Goal: Transaction & Acquisition: Book appointment/travel/reservation

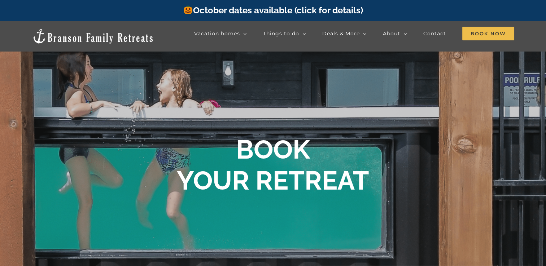
scroll to position [338, 0]
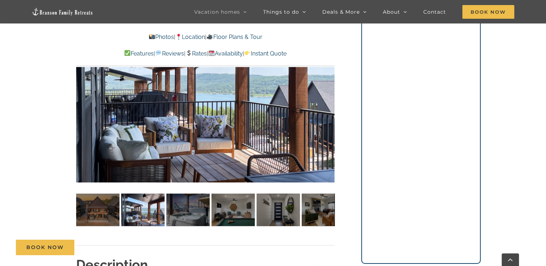
scroll to position [452, 0]
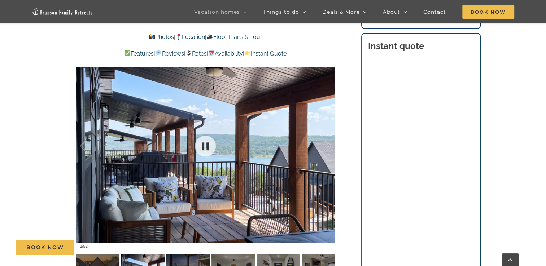
click at [227, 185] on div at bounding box center [205, 146] width 258 height 212
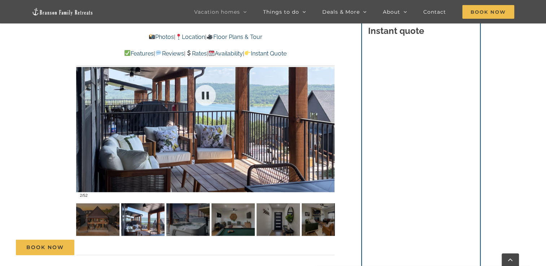
scroll to position [561, 0]
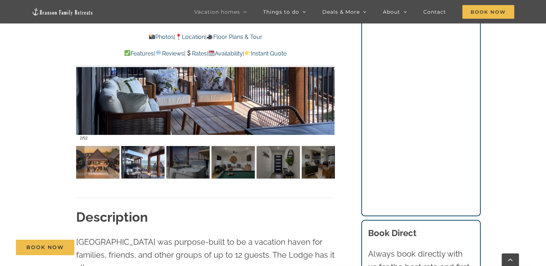
click at [102, 175] on img at bounding box center [97, 162] width 43 height 32
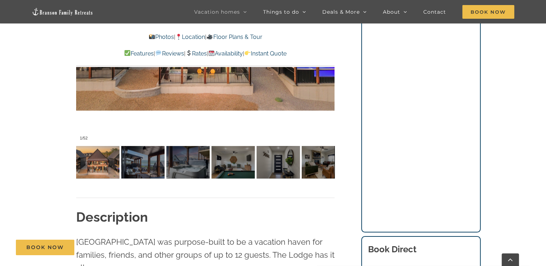
scroll to position [452, 0]
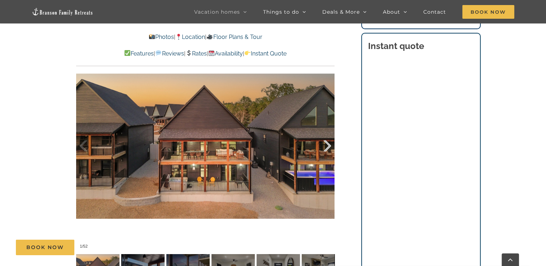
click at [326, 141] on div at bounding box center [319, 146] width 22 height 45
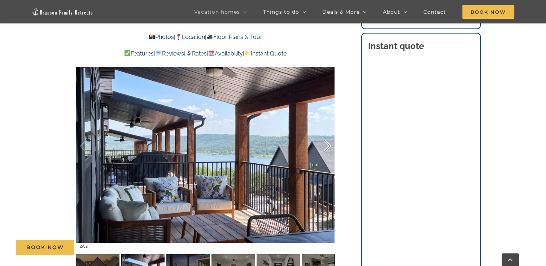
click at [326, 141] on div at bounding box center [319, 146] width 22 height 45
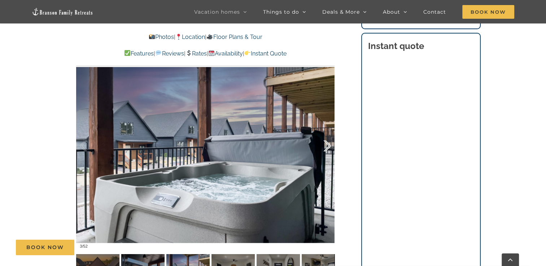
click at [326, 141] on div at bounding box center [319, 146] width 22 height 45
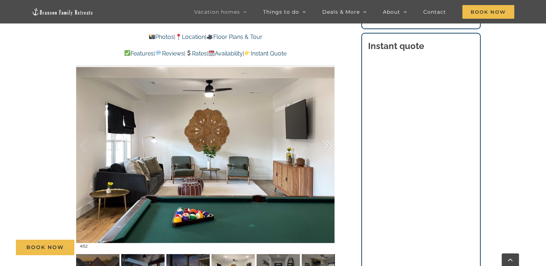
click at [326, 141] on div at bounding box center [319, 146] width 22 height 45
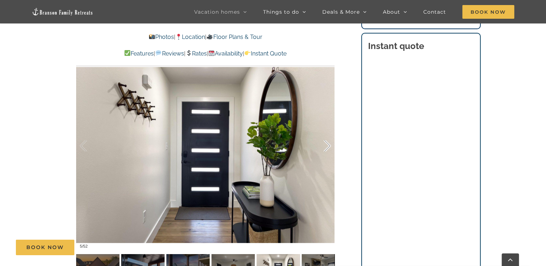
click at [326, 141] on div at bounding box center [319, 146] width 22 height 45
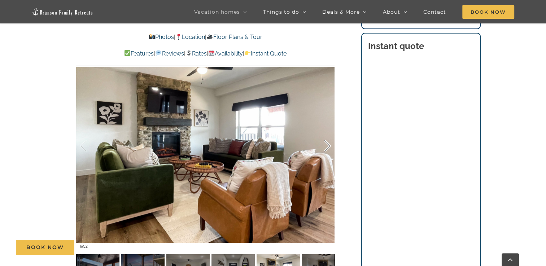
click at [326, 141] on div at bounding box center [319, 146] width 22 height 45
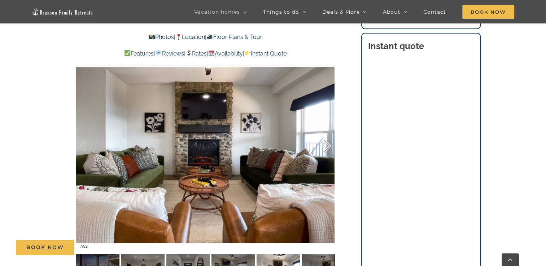
click at [326, 141] on div at bounding box center [319, 146] width 22 height 45
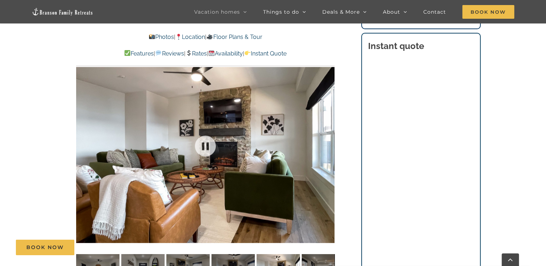
click at [326, 141] on div at bounding box center [205, 146] width 258 height 212
click at [327, 146] on div at bounding box center [319, 146] width 22 height 45
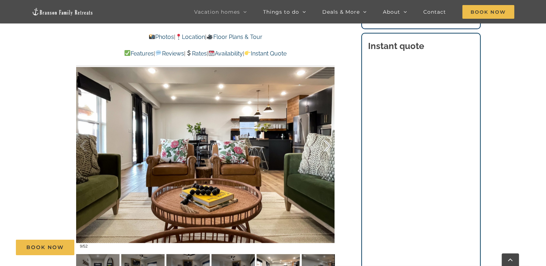
click at [327, 146] on div at bounding box center [319, 146] width 22 height 45
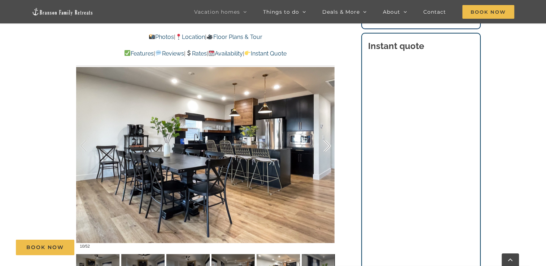
click at [327, 146] on div at bounding box center [319, 146] width 22 height 45
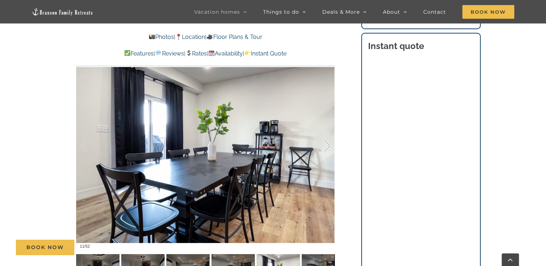
click at [327, 146] on div at bounding box center [319, 146] width 22 height 45
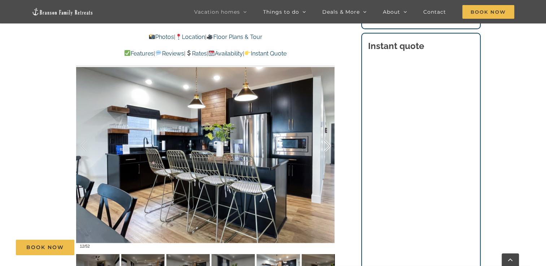
click at [327, 146] on div at bounding box center [319, 146] width 22 height 45
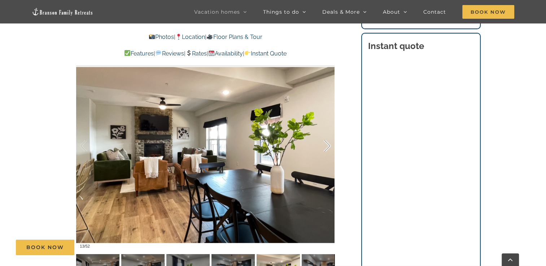
click at [327, 146] on div at bounding box center [319, 146] width 22 height 45
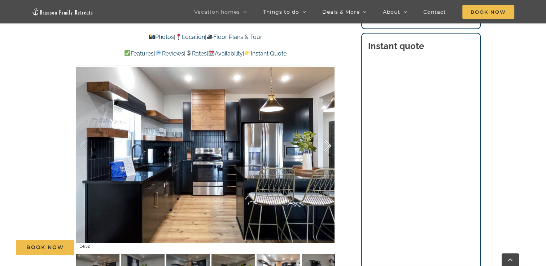
click at [327, 146] on div at bounding box center [319, 146] width 22 height 45
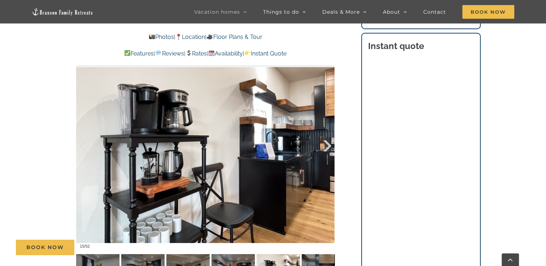
click at [327, 146] on div at bounding box center [319, 146] width 22 height 45
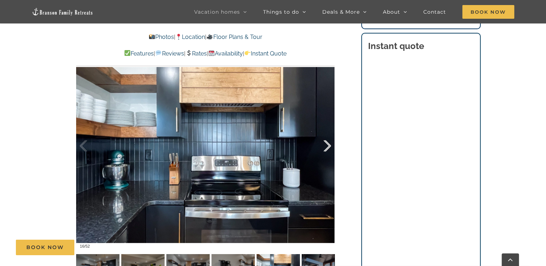
click at [327, 146] on div at bounding box center [319, 146] width 22 height 45
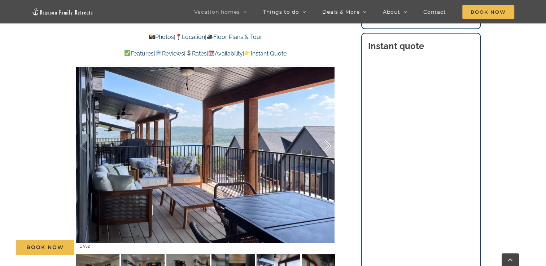
click at [327, 146] on div at bounding box center [319, 146] width 22 height 45
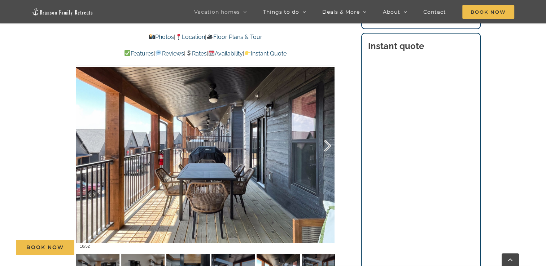
click at [327, 146] on div at bounding box center [319, 146] width 22 height 45
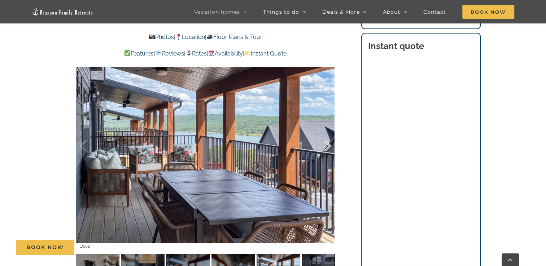
click at [327, 144] on div at bounding box center [319, 146] width 22 height 45
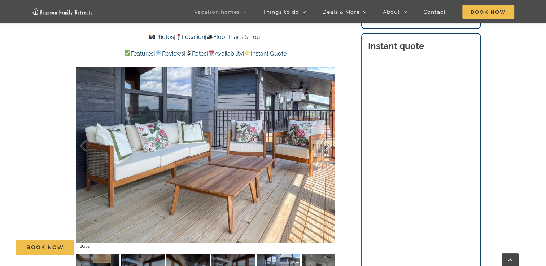
click at [327, 144] on div at bounding box center [319, 146] width 22 height 45
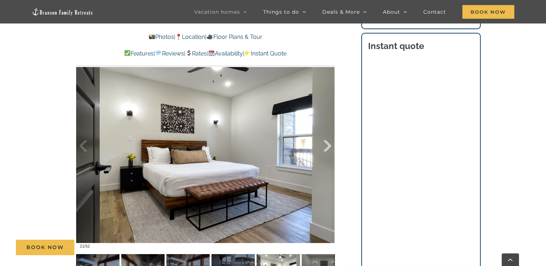
click at [328, 145] on div at bounding box center [319, 146] width 22 height 45
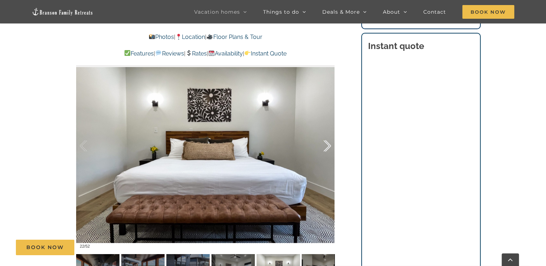
click at [328, 145] on div at bounding box center [319, 146] width 22 height 45
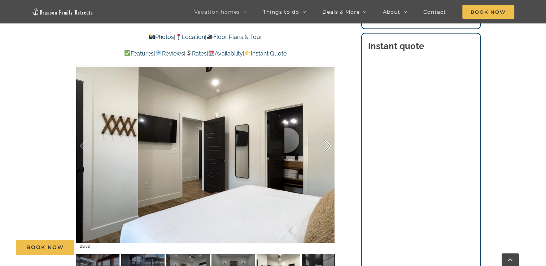
click at [328, 145] on div at bounding box center [319, 146] width 22 height 45
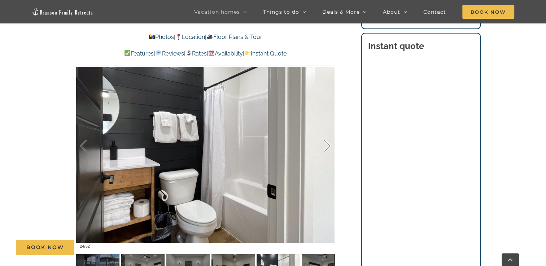
click at [328, 145] on div at bounding box center [319, 146] width 22 height 45
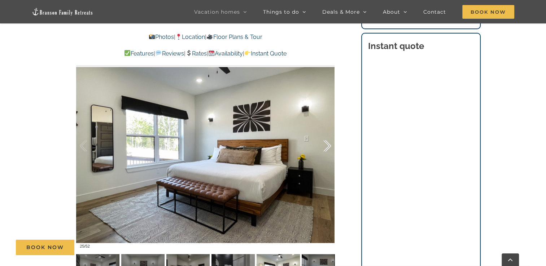
click at [328, 145] on div at bounding box center [319, 146] width 22 height 45
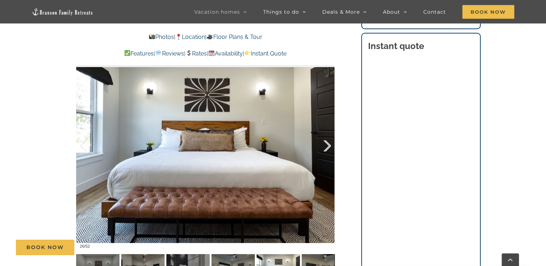
click at [328, 145] on div at bounding box center [319, 146] width 22 height 45
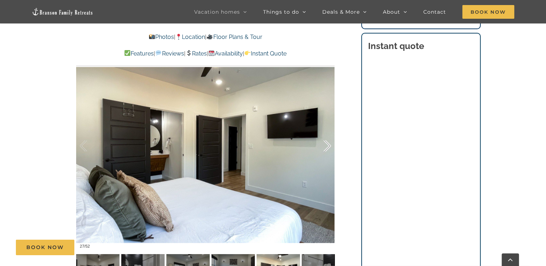
click at [328, 145] on div at bounding box center [319, 146] width 22 height 45
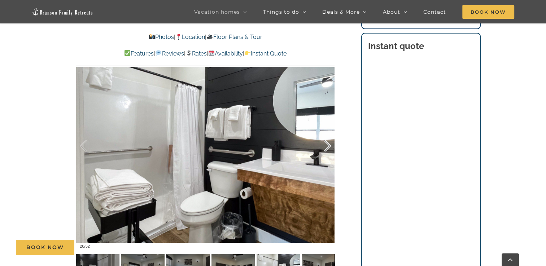
click at [328, 145] on div at bounding box center [319, 146] width 22 height 45
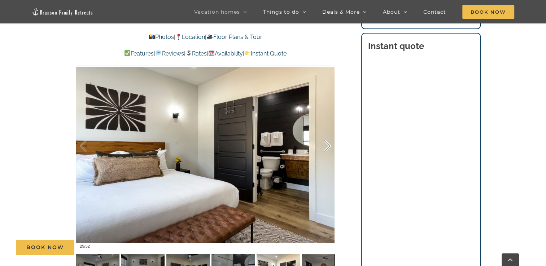
click at [328, 145] on div at bounding box center [319, 146] width 22 height 45
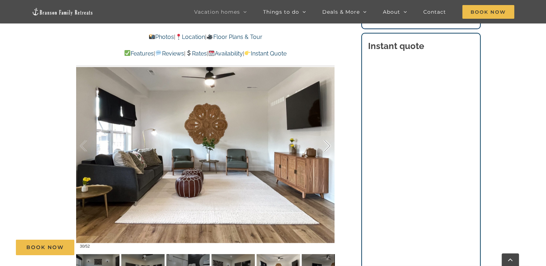
click at [328, 145] on div at bounding box center [319, 146] width 22 height 45
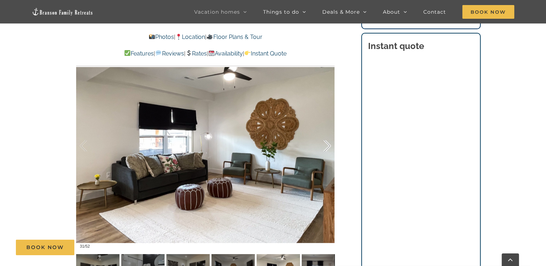
click at [328, 145] on div at bounding box center [319, 146] width 22 height 45
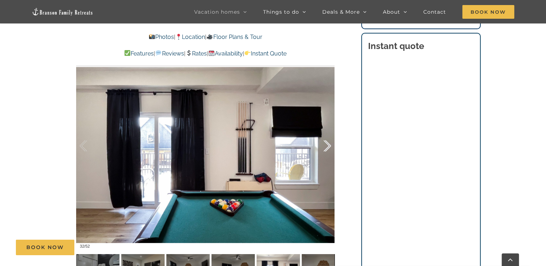
click at [328, 145] on div at bounding box center [319, 146] width 22 height 45
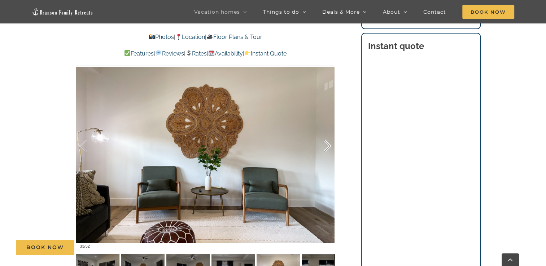
click at [328, 145] on div at bounding box center [319, 146] width 22 height 45
